Goal: Navigation & Orientation: Find specific page/section

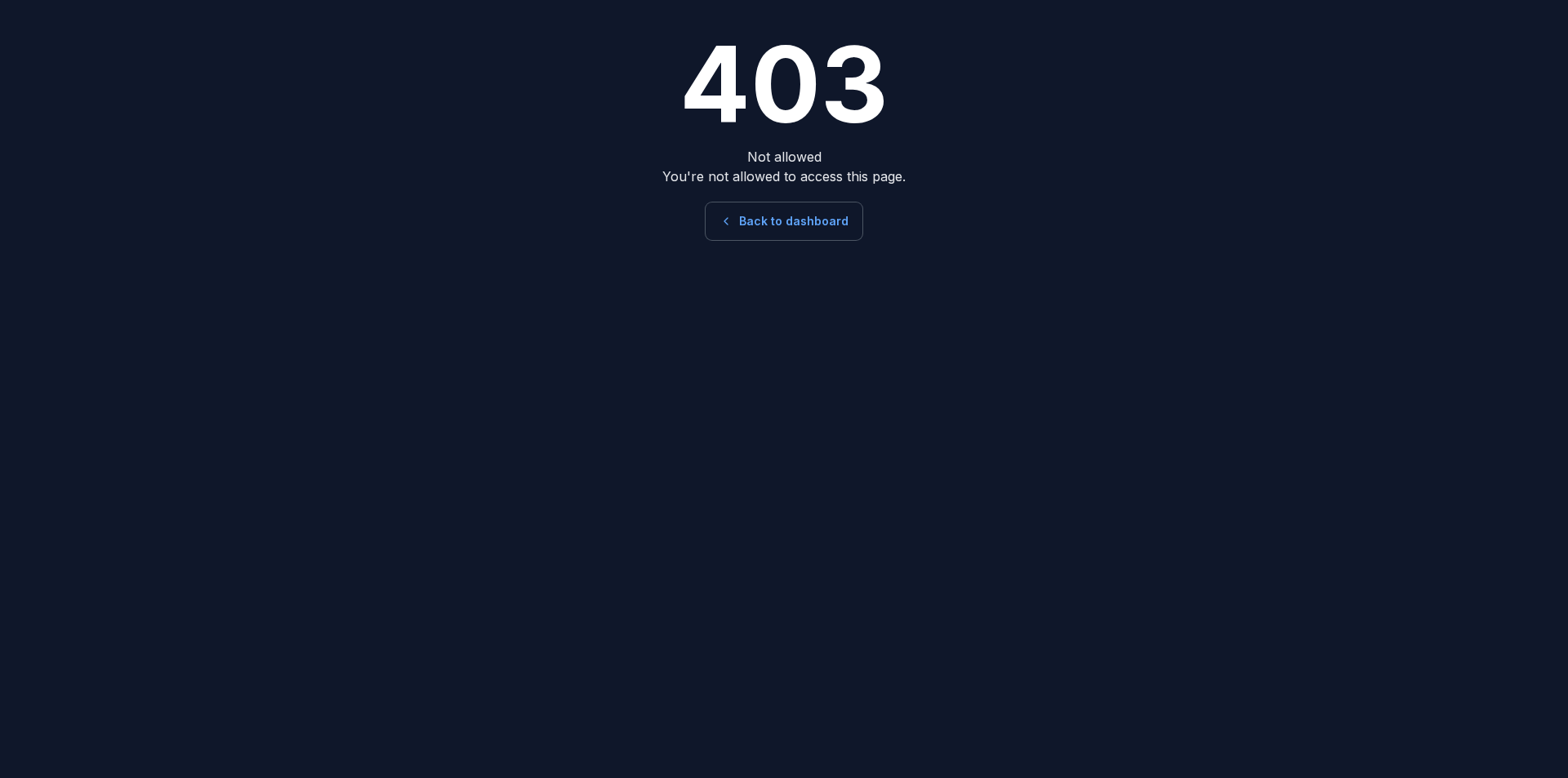
click at [801, 223] on link "Back to dashboard" at bounding box center [784, 221] width 157 height 38
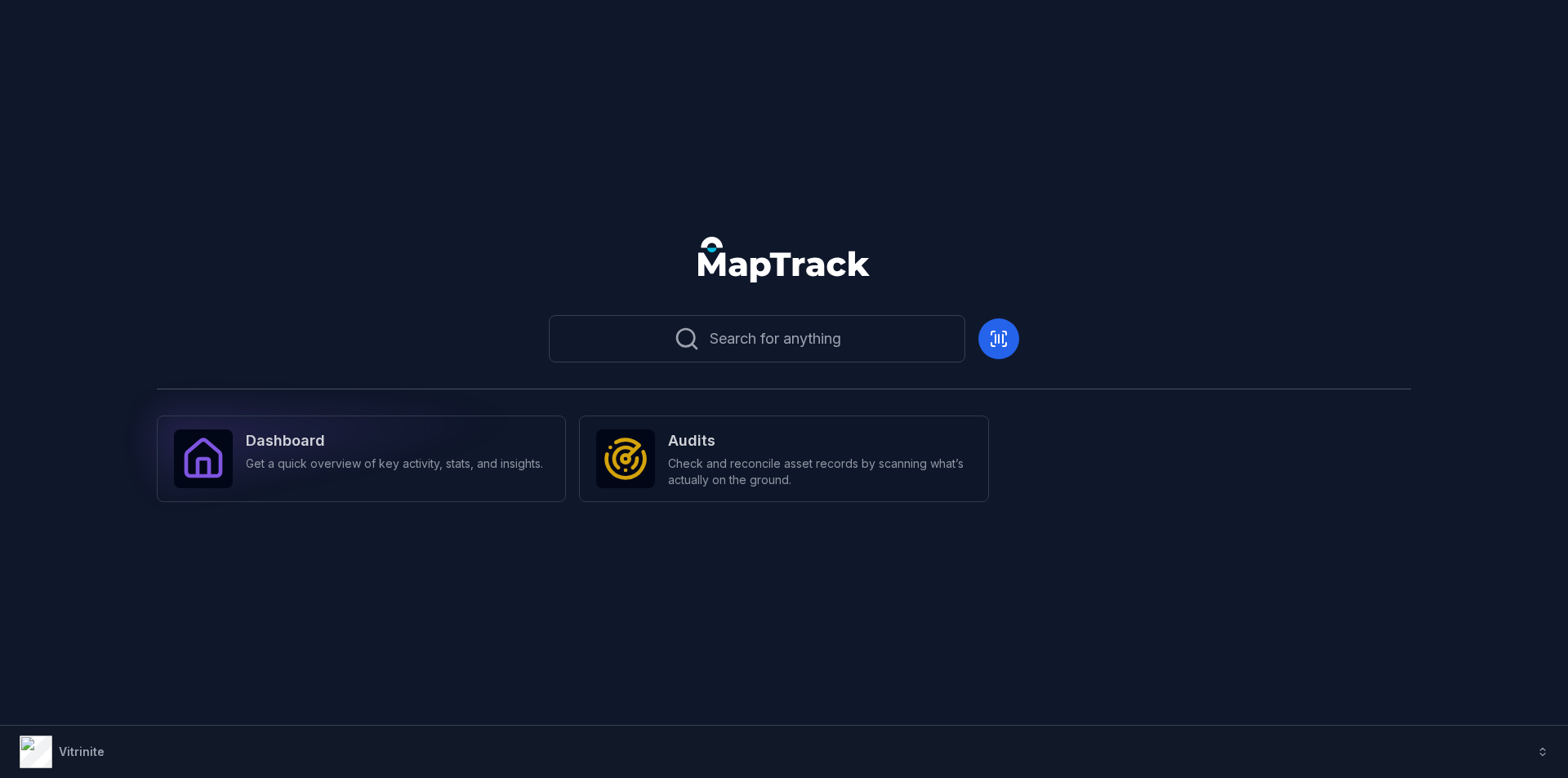
click at [444, 462] on span "Get a quick overview of key activity, stats, and insights." at bounding box center [394, 463] width 297 height 17
